Goal: Information Seeking & Learning: Learn about a topic

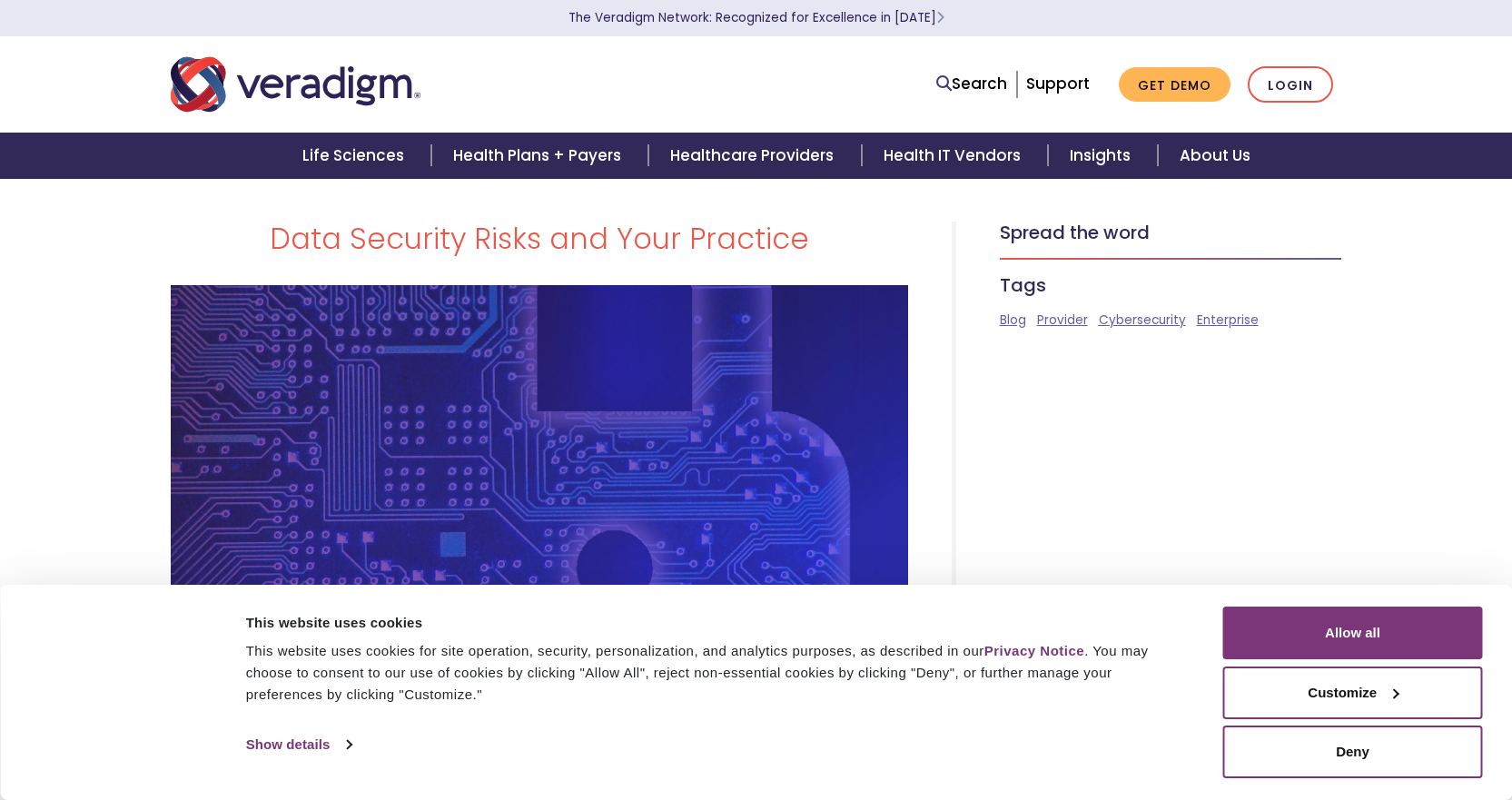
click at [360, 92] on img "Veradigm logo" at bounding box center [295, 84] width 250 height 60
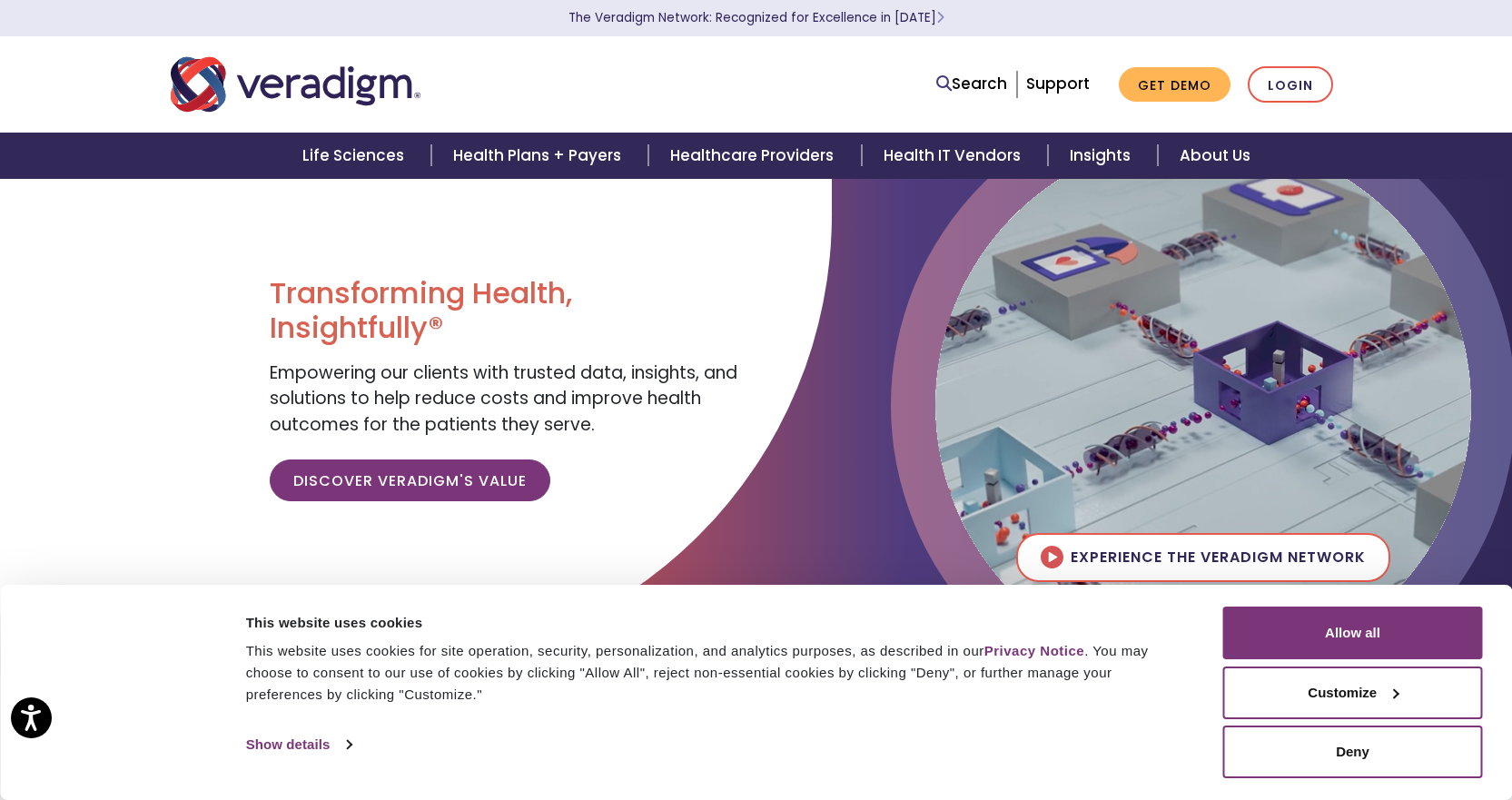
scroll to position [895, 0]
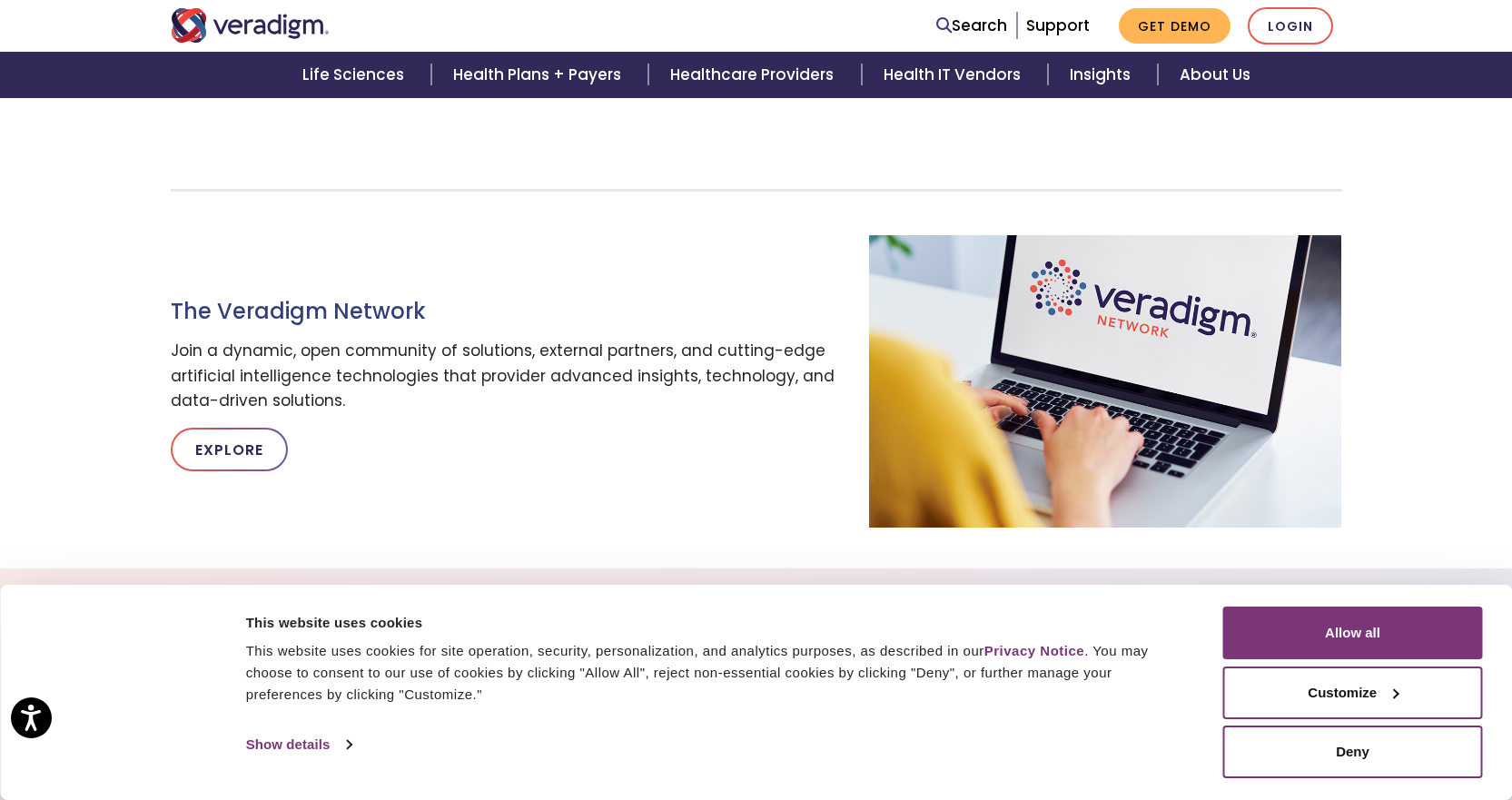
click at [1331, 136] on section "The Veradigm Network Join a dynamic, open community of solutions, external part…" at bounding box center [756, 351] width 1512 height 436
